Goal: Task Accomplishment & Management: Manage account settings

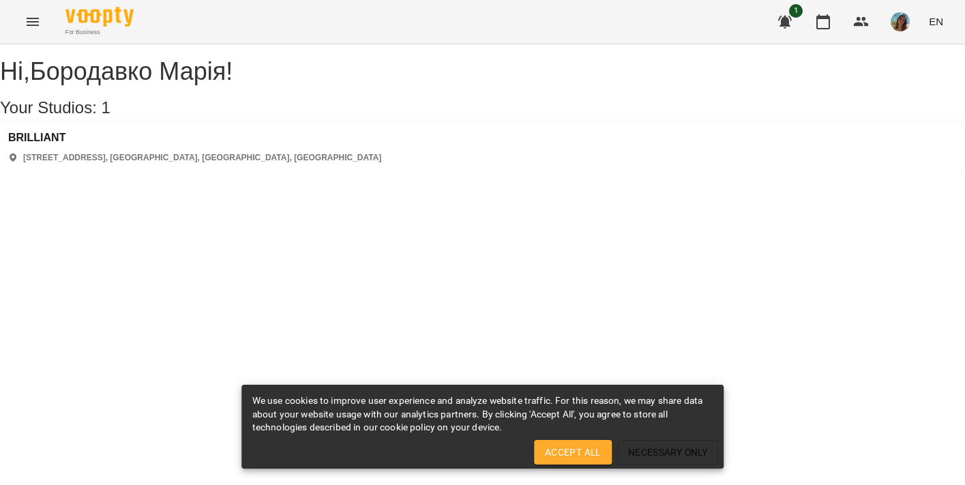
click at [30, 22] on icon "Menu" at bounding box center [33, 22] width 12 height 8
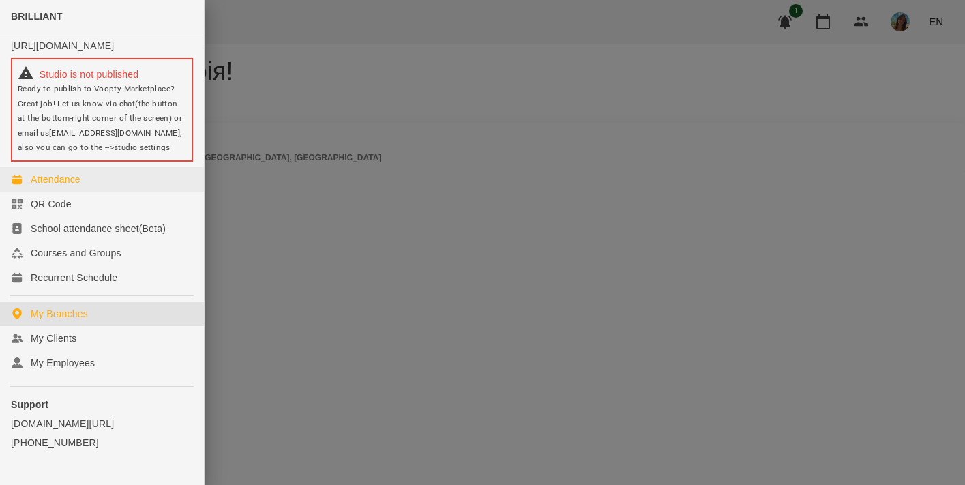
click at [76, 186] on div "Attendance" at bounding box center [56, 179] width 50 height 14
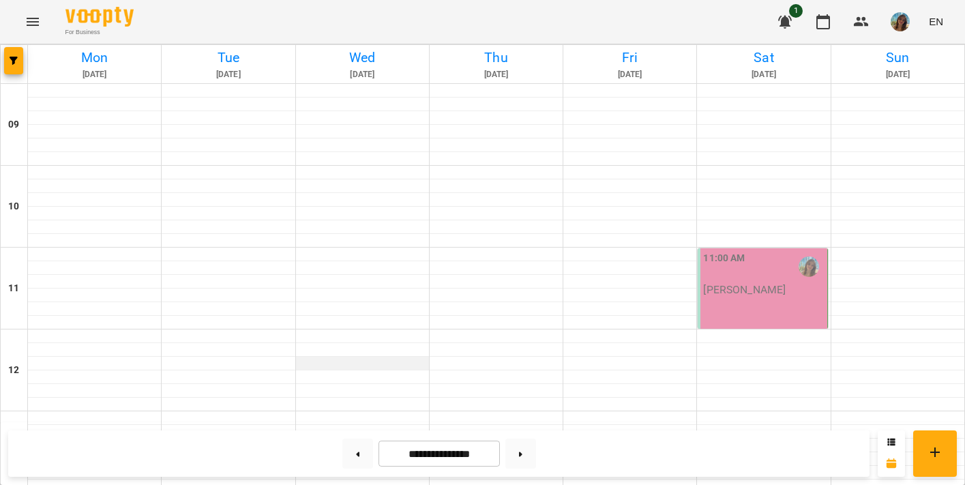
scroll to position [632, 0]
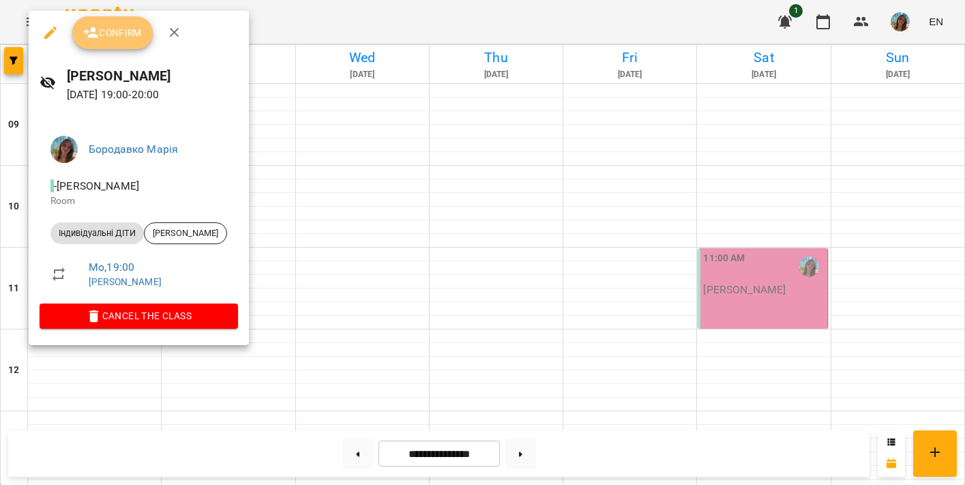
click at [108, 40] on span "Confirm" at bounding box center [112, 33] width 59 height 16
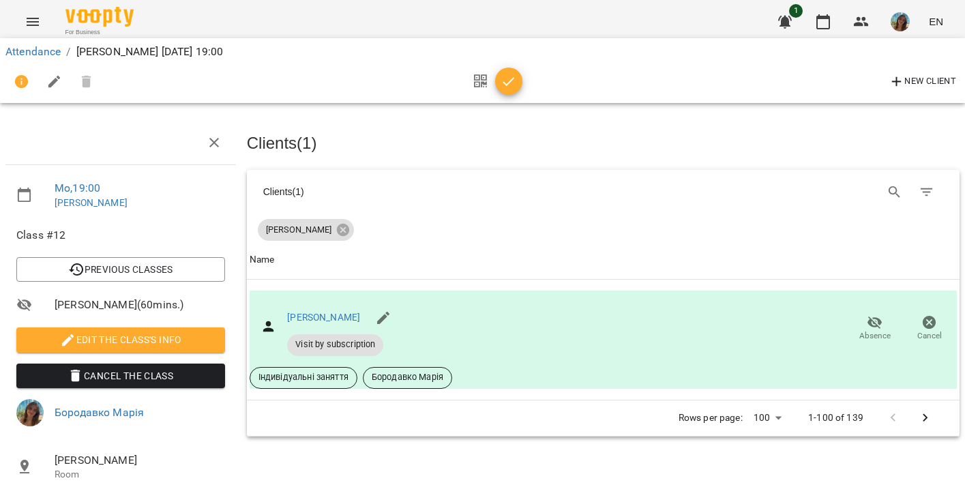
click at [504, 84] on icon "button" at bounding box center [508, 82] width 16 height 16
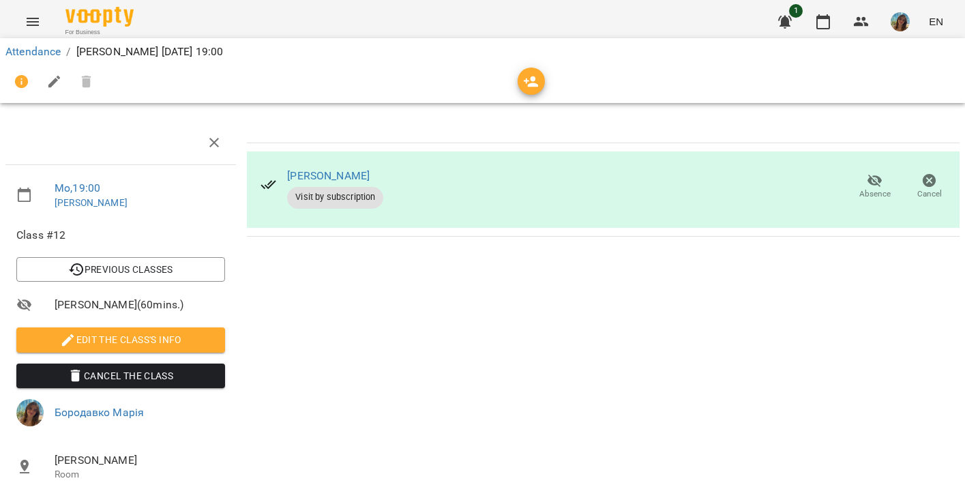
click at [31, 17] on icon "Menu" at bounding box center [33, 22] width 16 height 16
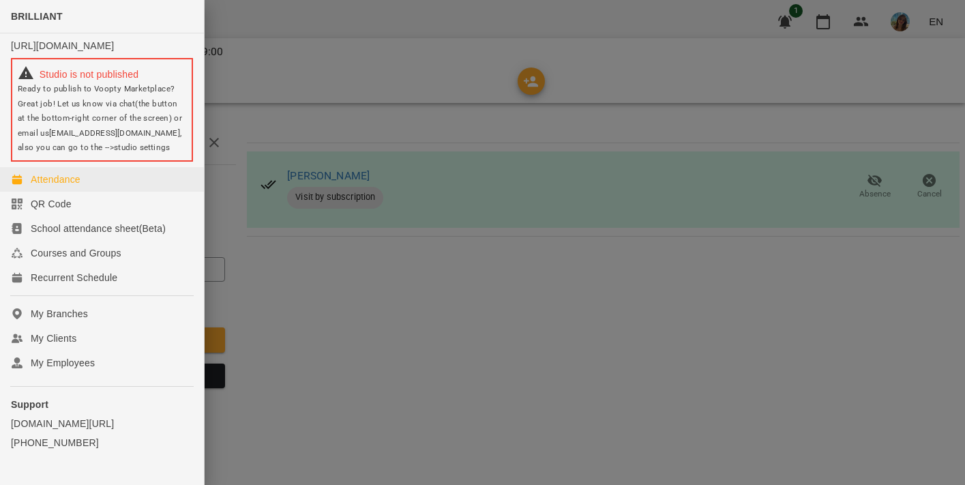
click at [37, 186] on div "Attendance" at bounding box center [56, 179] width 50 height 14
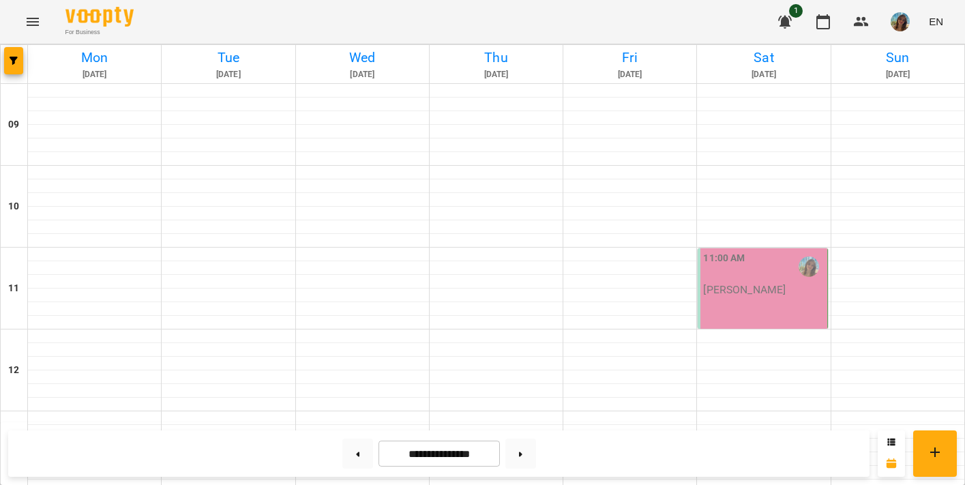
scroll to position [642, 0]
click at [359, 455] on button at bounding box center [357, 453] width 31 height 30
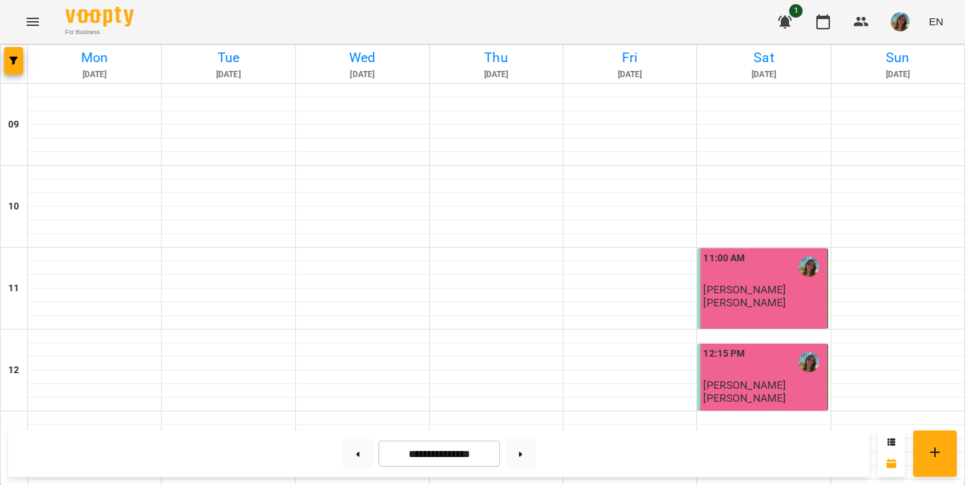
scroll to position [0, 0]
click at [519, 464] on button at bounding box center [520, 453] width 31 height 30
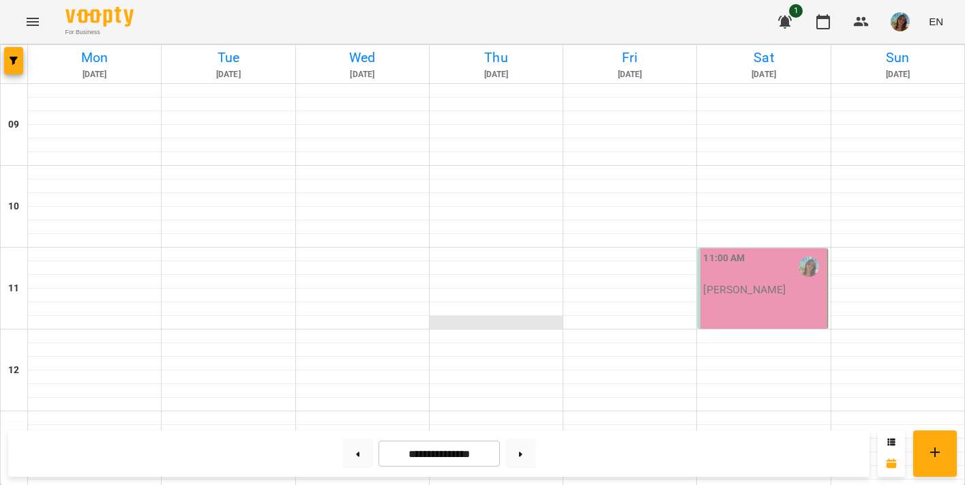
scroll to position [642, 0]
click at [354, 453] on button at bounding box center [357, 453] width 31 height 30
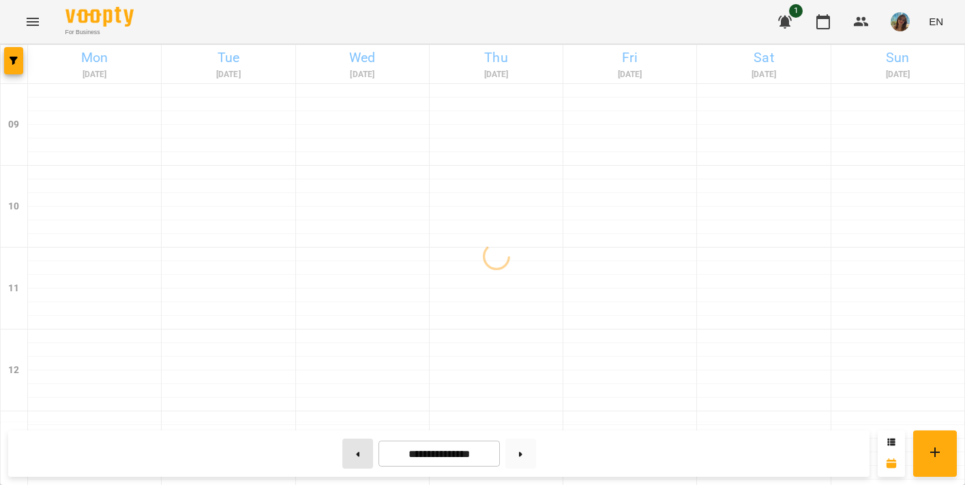
click at [354, 453] on button at bounding box center [357, 453] width 31 height 30
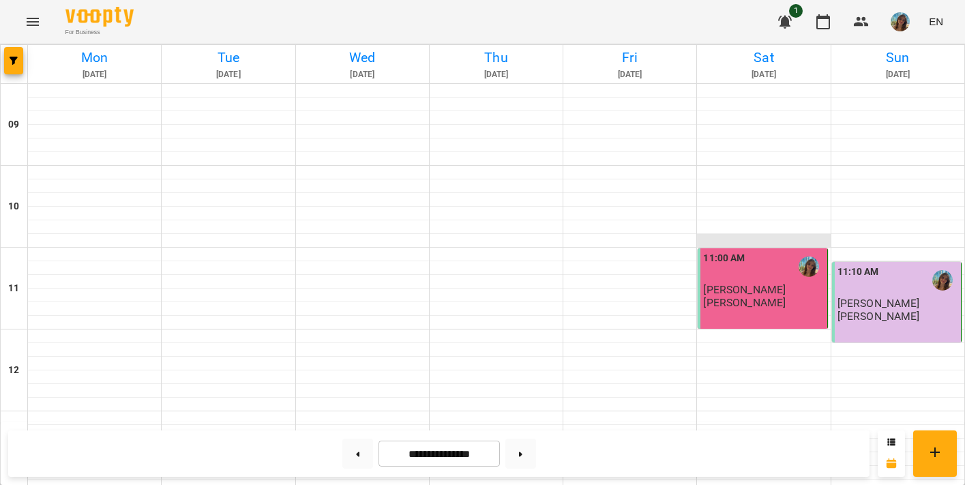
scroll to position [47, 0]
click at [532, 453] on button at bounding box center [520, 453] width 31 height 30
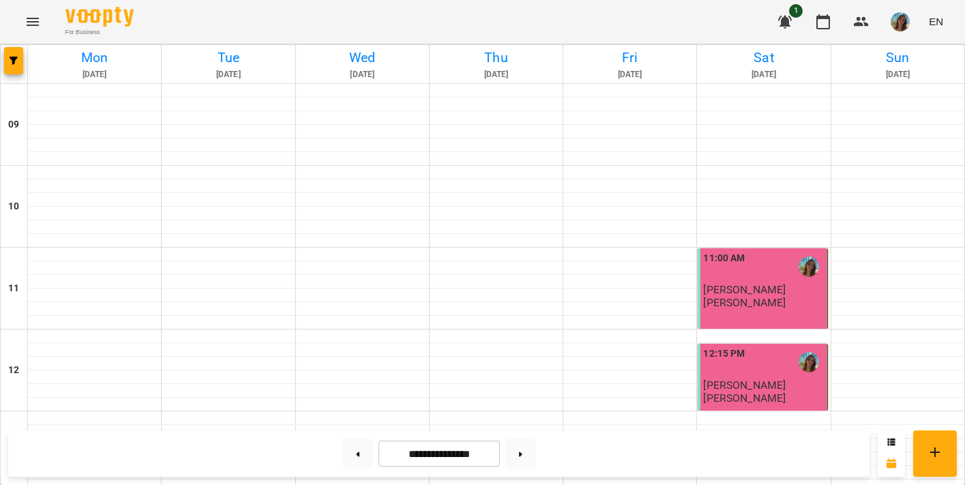
scroll to position [642, 0]
click at [526, 449] on button at bounding box center [520, 453] width 31 height 30
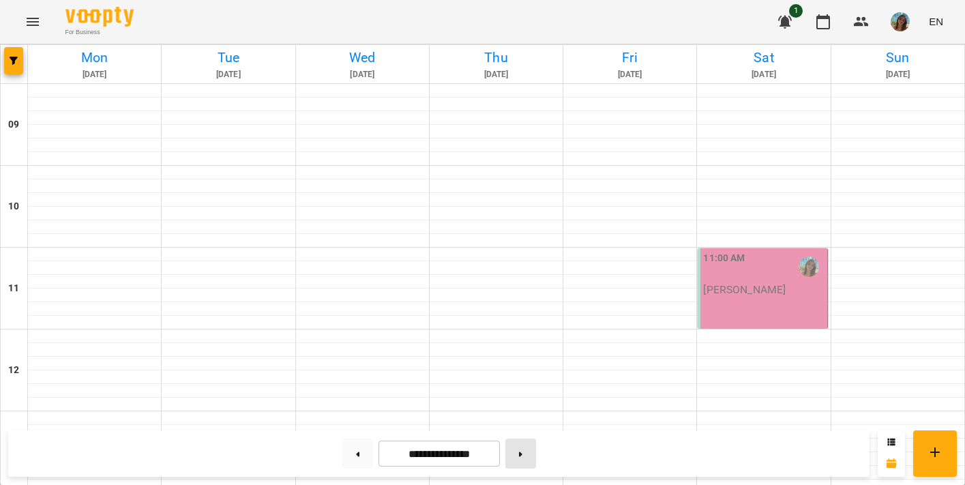
click at [522, 463] on button at bounding box center [520, 453] width 31 height 30
type input "**********"
click at [785, 25] on icon "button" at bounding box center [785, 22] width 14 height 13
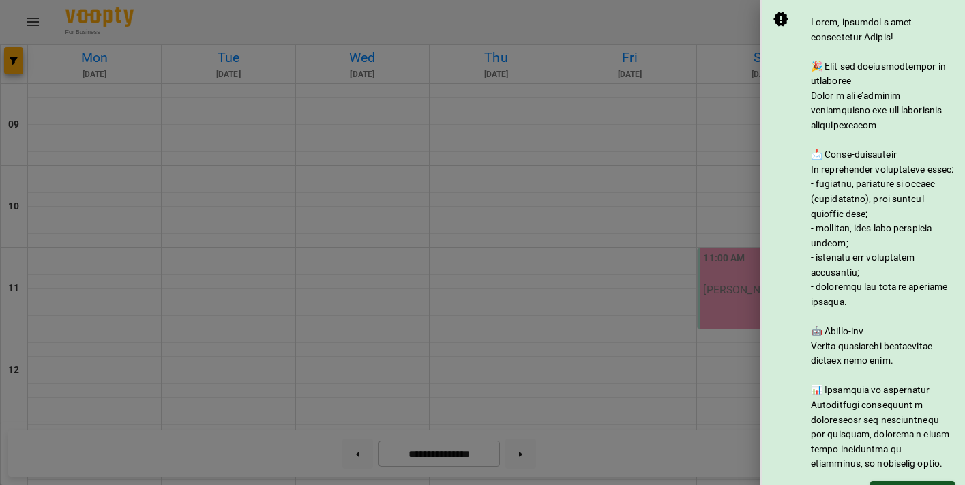
click at [702, 80] on div at bounding box center [482, 242] width 965 height 485
